Goal: Task Accomplishment & Management: Use online tool/utility

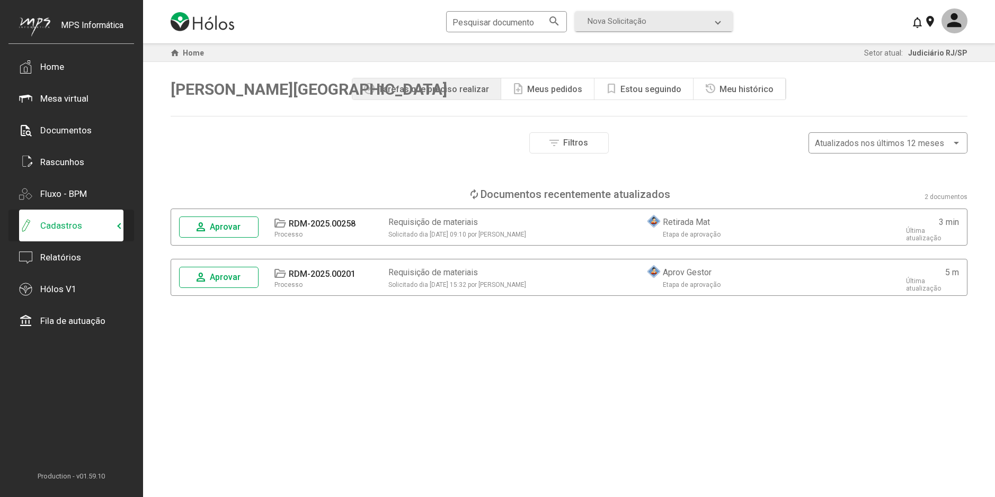
click at [91, 230] on span "Cadastros" at bounding box center [68, 225] width 99 height 13
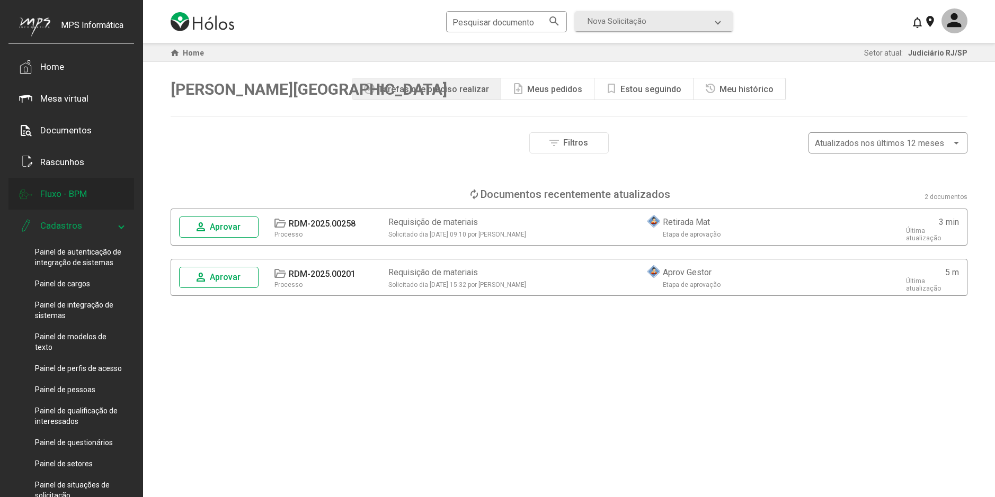
click at [86, 198] on div "Fluxo - BPM" at bounding box center [63, 194] width 47 height 11
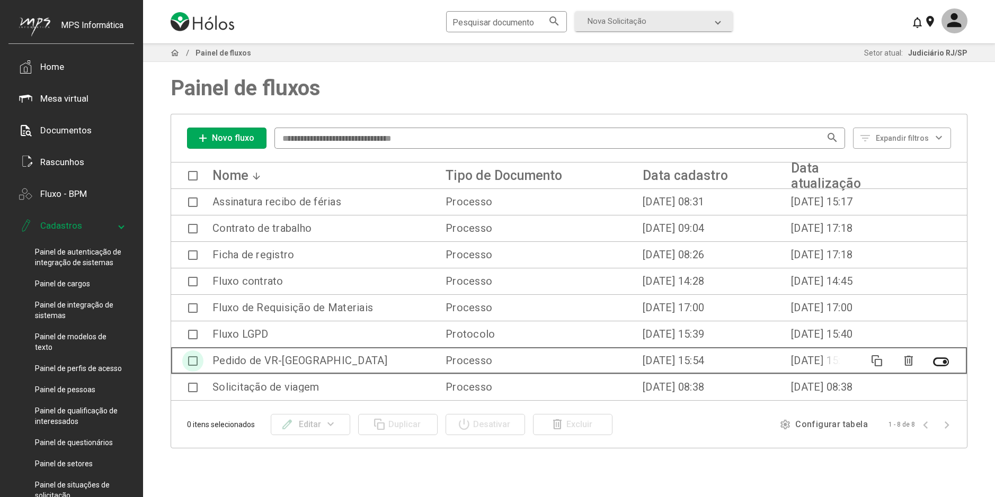
click at [188, 360] on span at bounding box center [193, 361] width 10 height 10
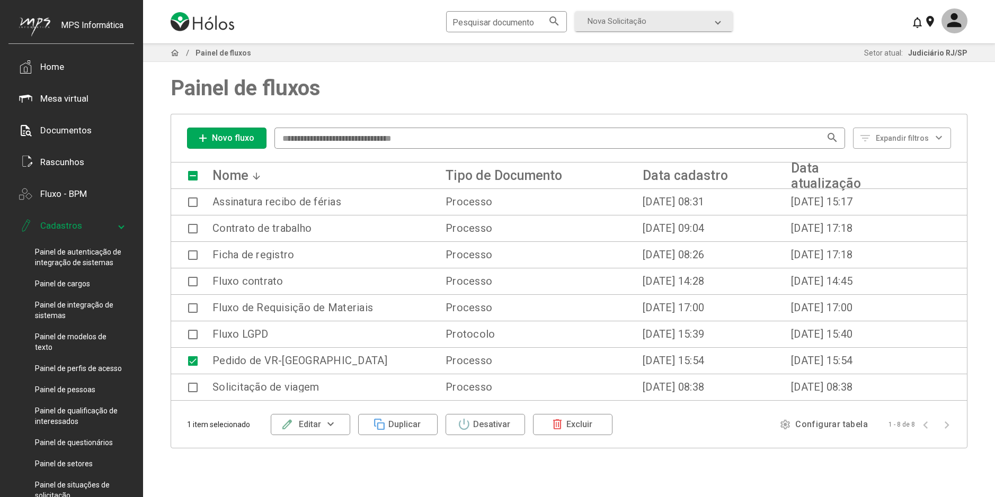
click at [329, 425] on mat-icon "expand_more" at bounding box center [331, 424] width 20 height 13
click at [324, 396] on button "Gerenciar versões" at bounding box center [316, 396] width 91 height 25
